Goal: Information Seeking & Learning: Check status

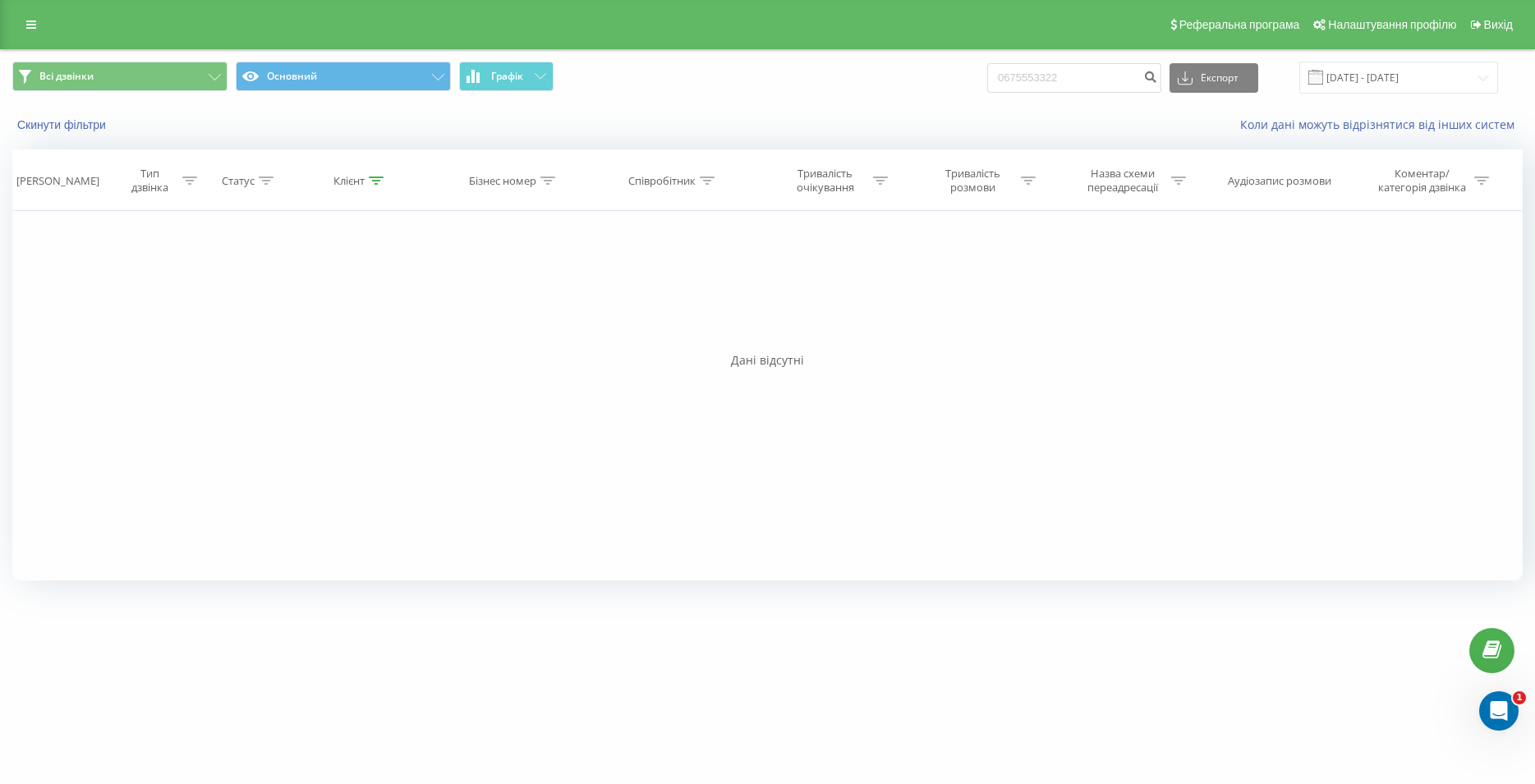
drag, startPoint x: 1085, startPoint y: 68, endPoint x: 1006, endPoint y: 75, distance: 79.3
click at [1006, 75] on input "0675553322" at bounding box center [1073, 78] width 174 height 30
type input "097 360 20 00"
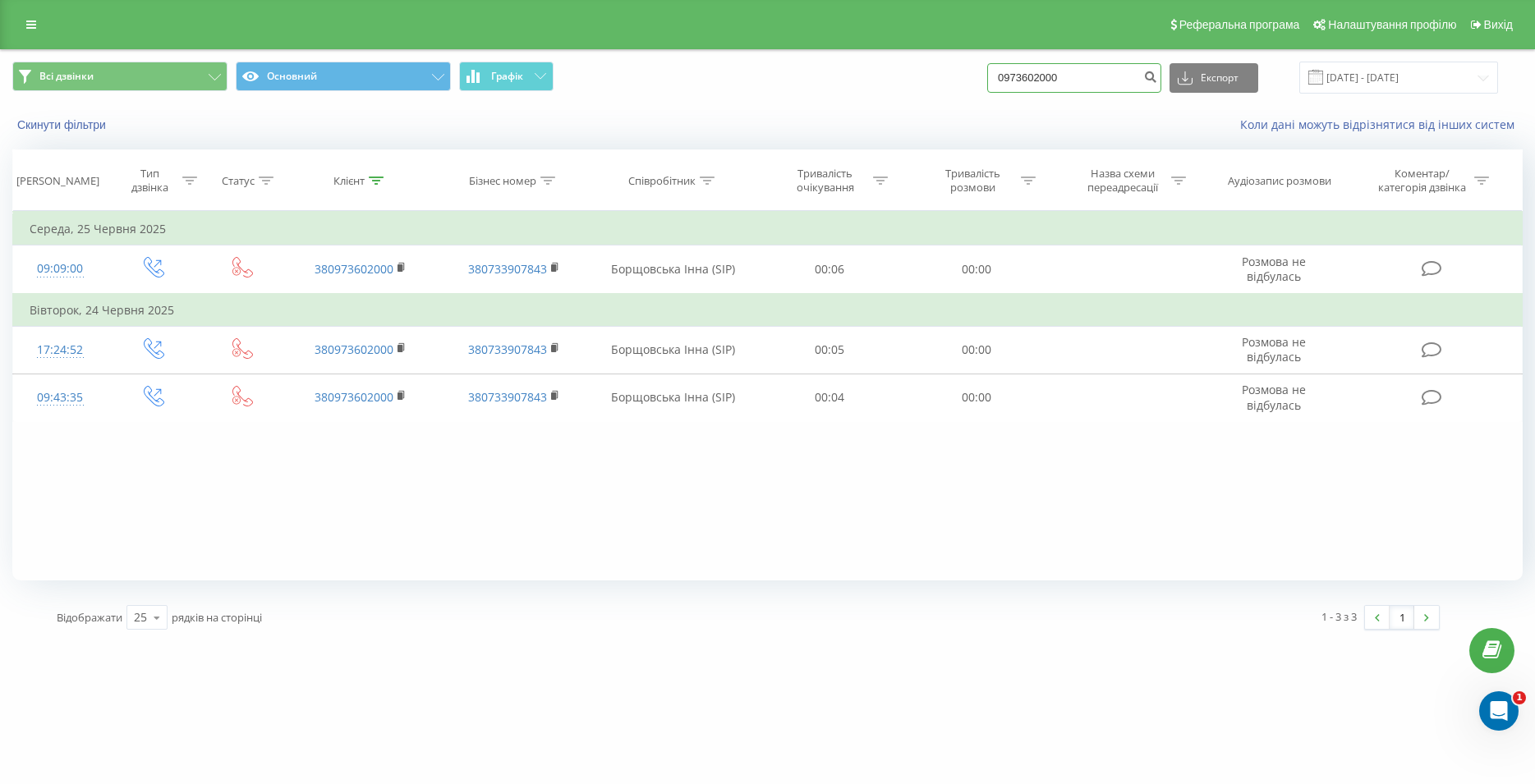
drag, startPoint x: 1122, startPoint y: 71, endPoint x: 1014, endPoint y: 79, distance: 108.3
click at [1014, 79] on input "0973602000" at bounding box center [1073, 78] width 174 height 30
paste input "067 789 93 31"
type input "067 789 93 31"
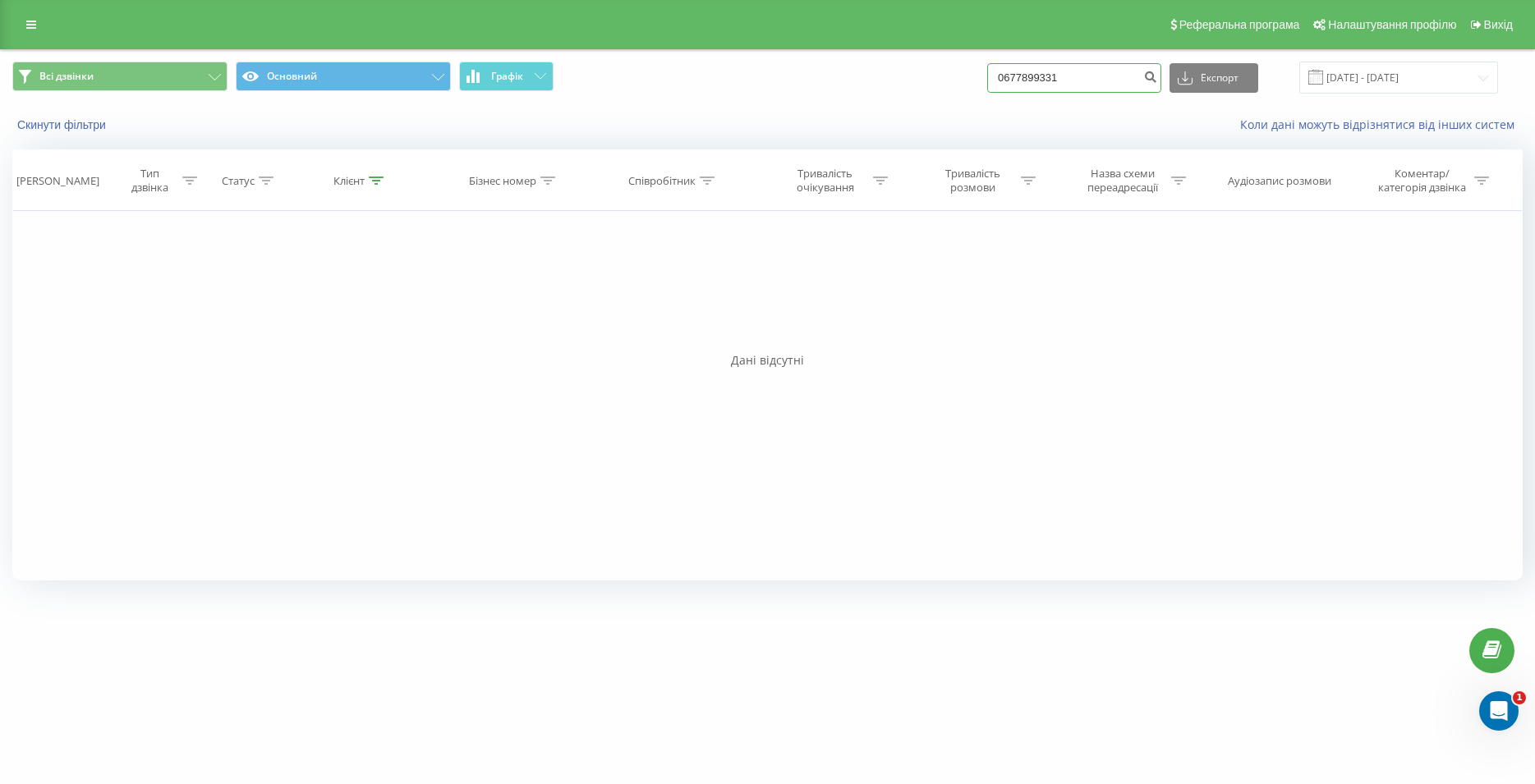
drag, startPoint x: 1100, startPoint y: 73, endPoint x: 990, endPoint y: 77, distance: 110.1
click at [990, 77] on input "0677899331" at bounding box center [1073, 78] width 174 height 30
paste input "067 200 71 81"
type input "067 200 71 81"
drag, startPoint x: 1096, startPoint y: 79, endPoint x: 956, endPoint y: 90, distance: 140.4
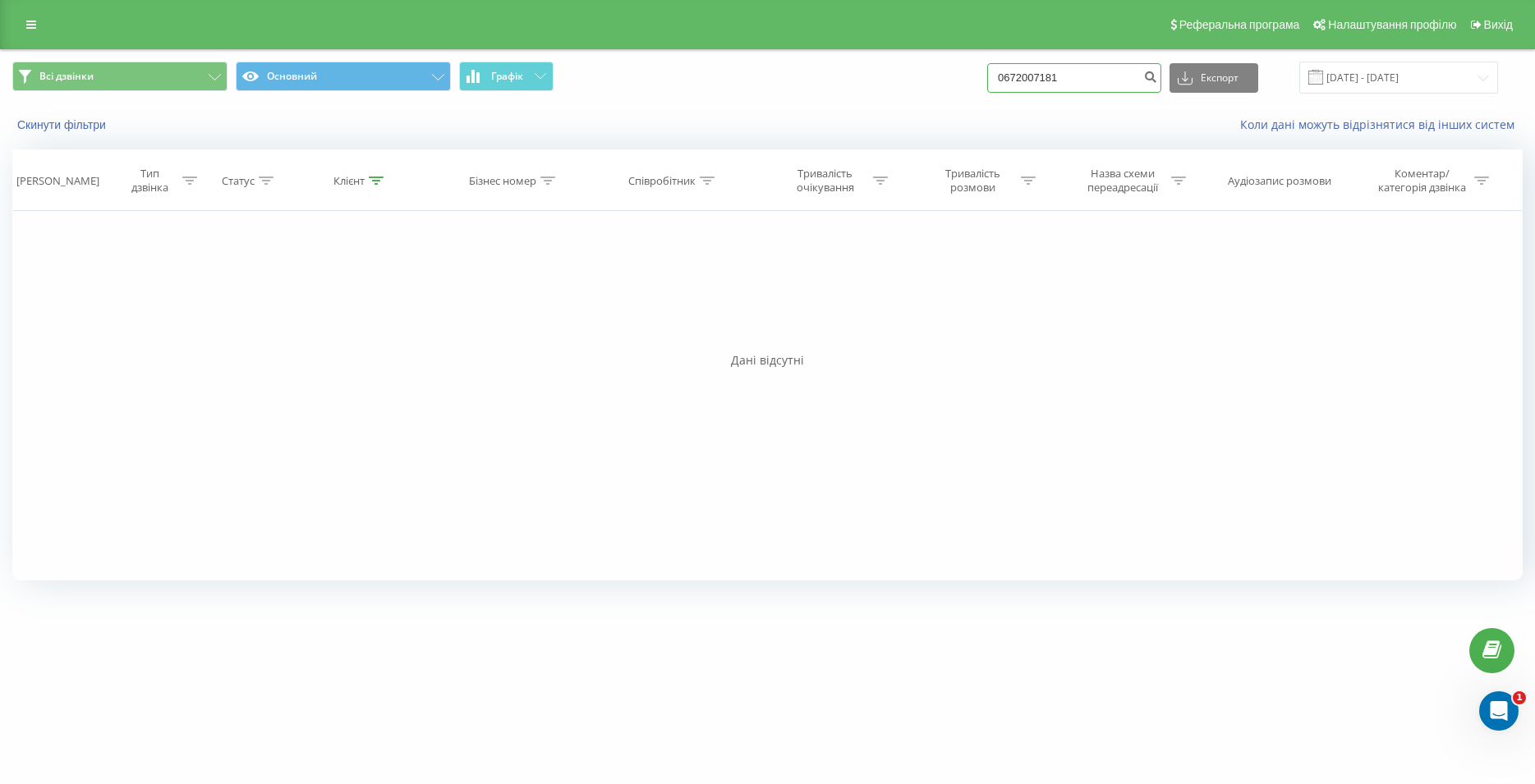
click at [987, 90] on input "0672007181" at bounding box center [1073, 78] width 174 height 30
paste input "067 143 07 63"
type input "067 143 07 63"
drag, startPoint x: 1088, startPoint y: 81, endPoint x: 980, endPoint y: 79, distance: 108.0
click at [987, 79] on input "0671430763" at bounding box center [1073, 78] width 174 height 30
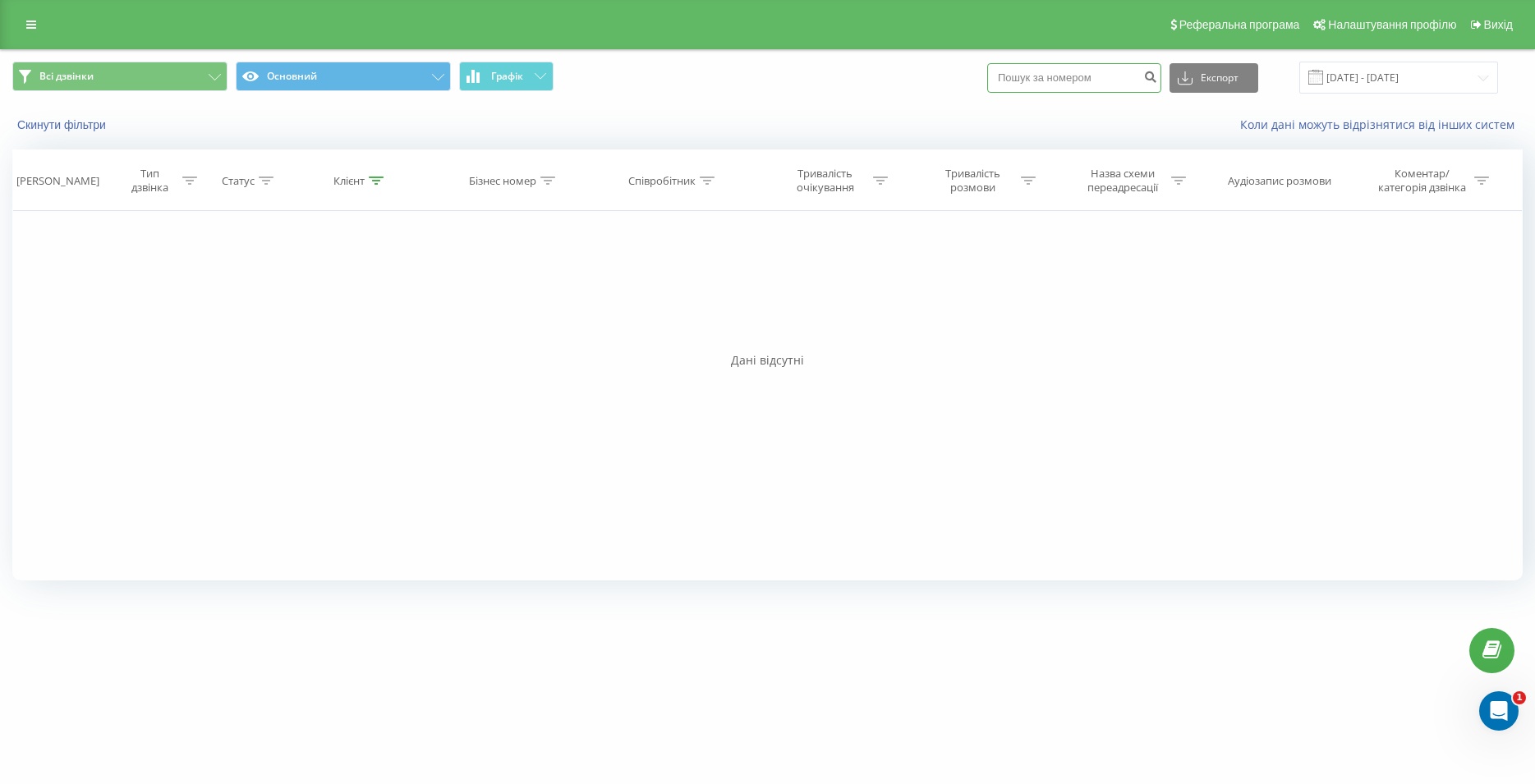
paste input "093 140 14 03"
type input "093 140 14 03"
drag, startPoint x: 1083, startPoint y: 79, endPoint x: 988, endPoint y: 80, distance: 95.0
click at [989, 80] on input "0931401403" at bounding box center [1073, 78] width 174 height 30
paste input "063 587 71 72"
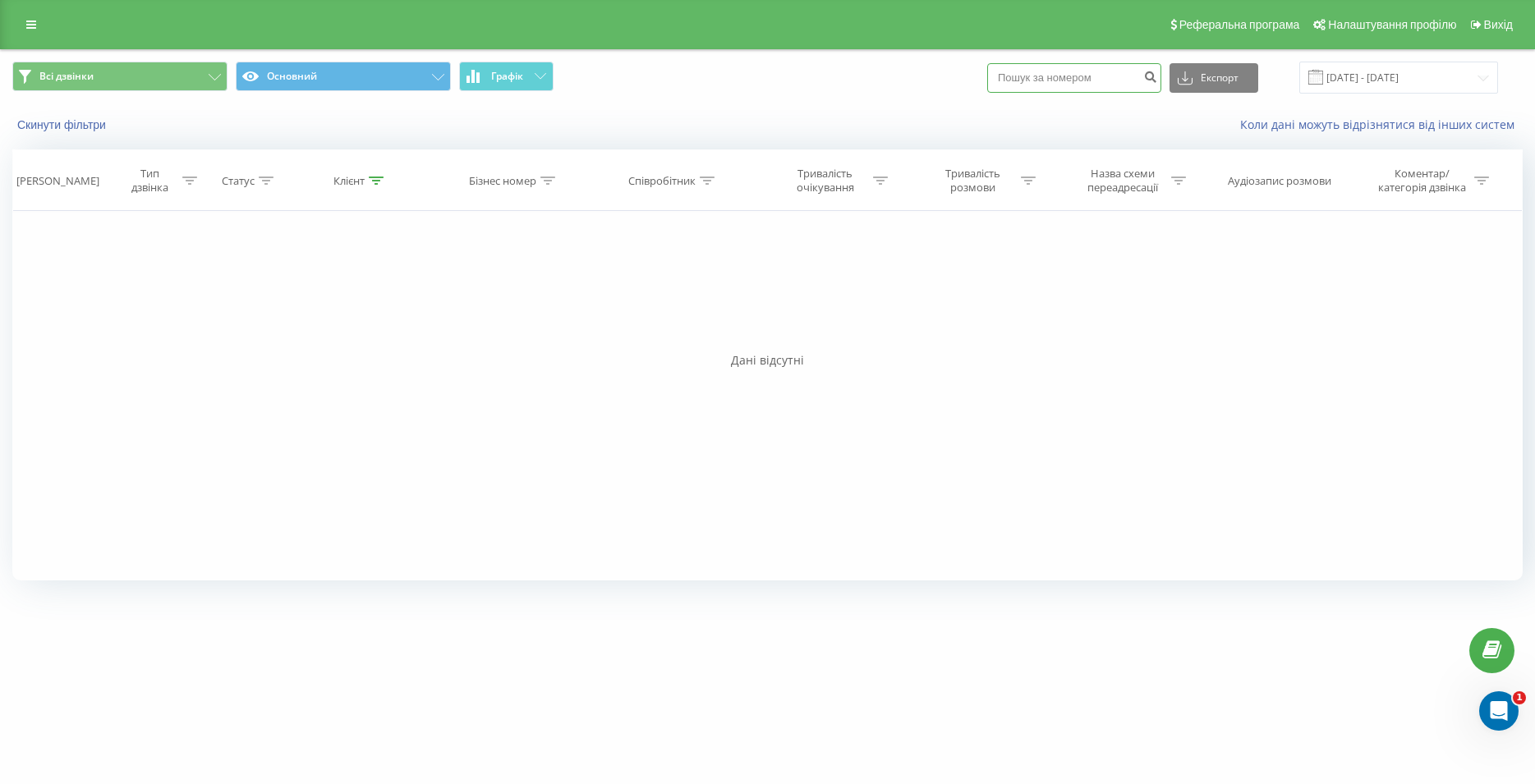
type input "063 587 71 72"
drag, startPoint x: 1080, startPoint y: 74, endPoint x: 976, endPoint y: 71, distance: 104.0
click at [987, 71] on input "0635877172" at bounding box center [1073, 78] width 174 height 30
paste input "093 620 77 60"
type input "093 620 77 60"
